Goal: Transaction & Acquisition: Purchase product/service

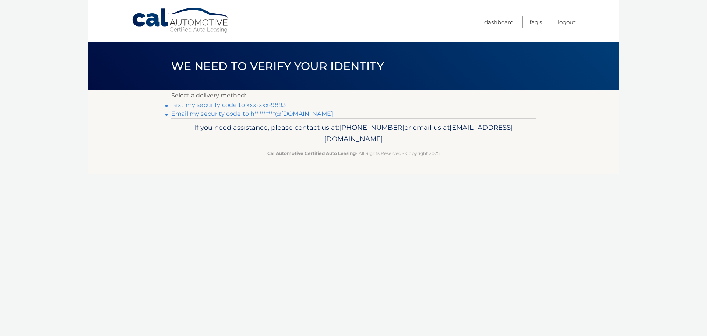
click at [238, 106] on link "Text my security code to xxx-xxx-9893" at bounding box center [228, 104] width 115 height 7
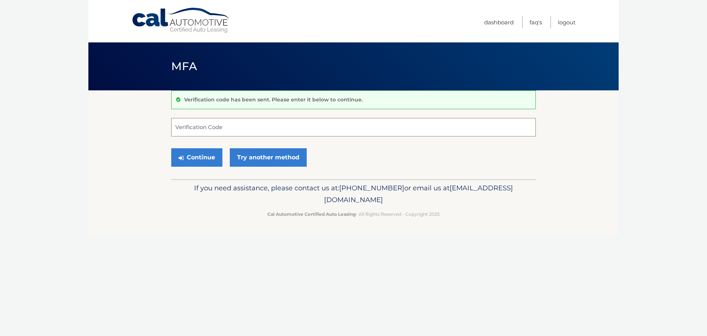
click at [263, 125] on input "Verification Code" at bounding box center [353, 127] width 365 height 18
type input "790113"
click at [209, 159] on button "Continue" at bounding box center [196, 157] width 51 height 18
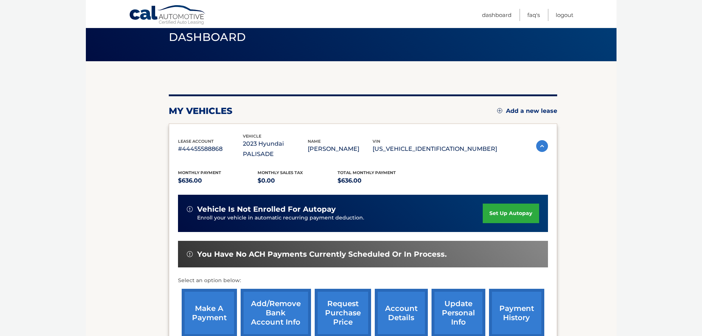
scroll to position [54, 0]
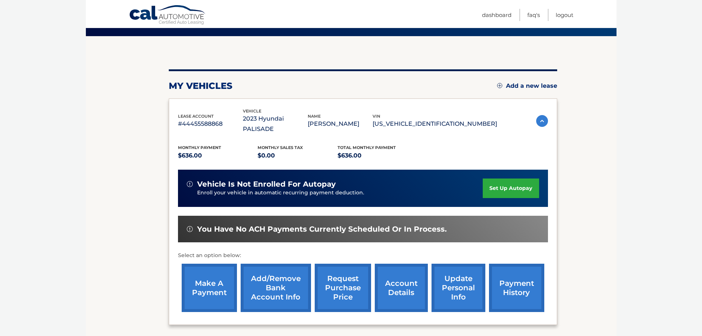
click at [203, 284] on link "make a payment" at bounding box center [209, 287] width 55 height 48
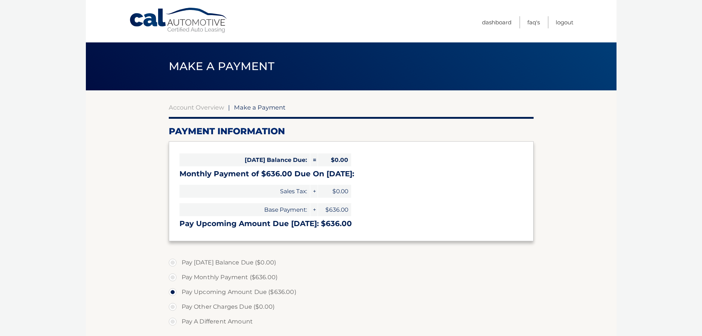
select select "ZTdmOGM5Y2EtMmIzZC00ZWNlLTliNjktM2VlMDEwMWNkMGYw"
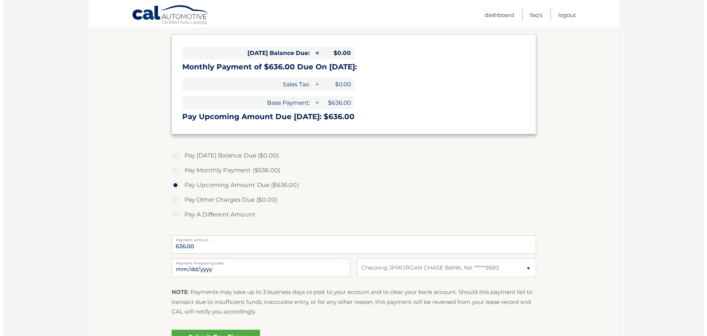
scroll to position [140, 0]
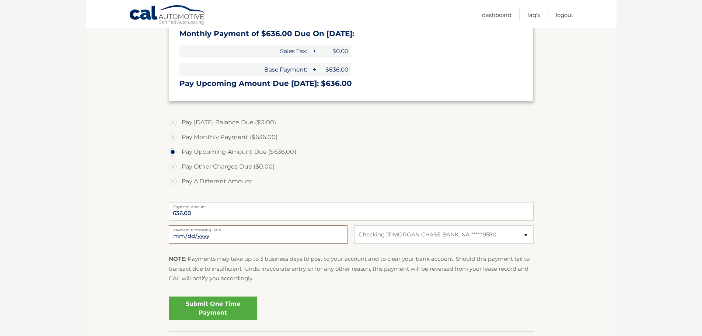
click at [201, 233] on input "2025-10-13" at bounding box center [258, 234] width 179 height 18
click at [225, 309] on link "Submit One Time Payment" at bounding box center [213, 308] width 88 height 24
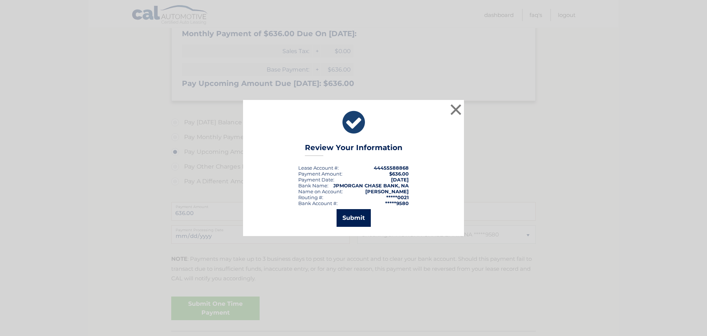
click at [354, 218] on button "Submit" at bounding box center [354, 218] width 34 height 18
